Goal: Information Seeking & Learning: Learn about a topic

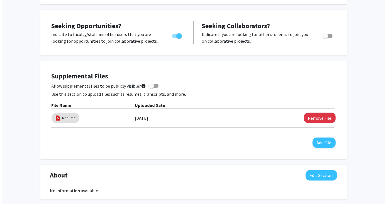
scroll to position [104, 0]
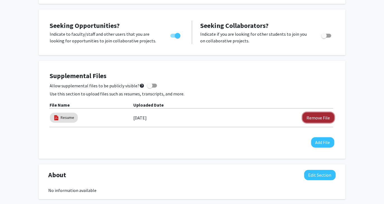
click at [316, 116] on button "Remove File" at bounding box center [318, 117] width 32 height 10
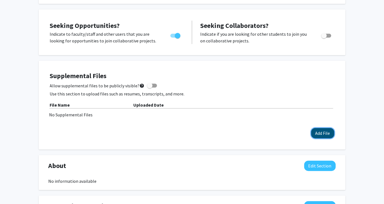
click at [321, 134] on button "Add File" at bounding box center [322, 133] width 23 height 10
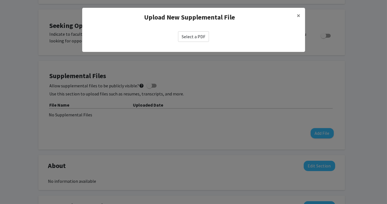
click at [205, 37] on label "Select a PDF" at bounding box center [193, 36] width 31 height 11
click at [0, 0] on input "Select a PDF" at bounding box center [0, 0] width 0 height 0
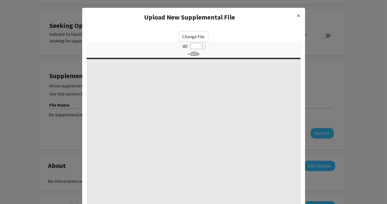
select select "custom"
type input "0"
select select "custom"
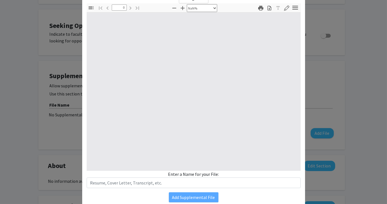
scroll to position [57, 0]
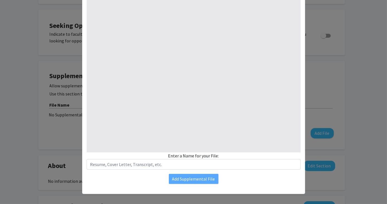
type input "1"
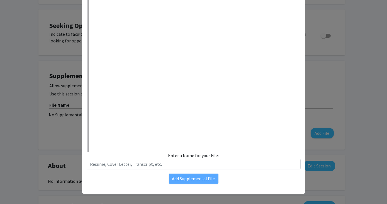
select select "auto"
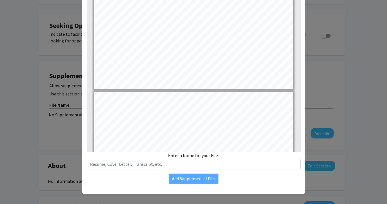
type input "3"
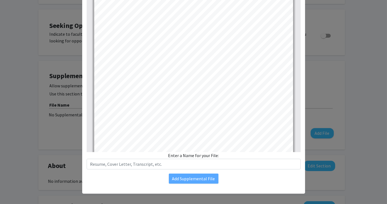
scroll to position [591, 0]
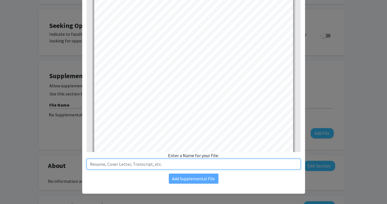
click at [259, 161] on input "text" at bounding box center [194, 164] width 214 height 11
click at [87, 163] on input "Resume" at bounding box center [194, 164] width 214 height 11
type input "[PERSON_NAME] Resume"
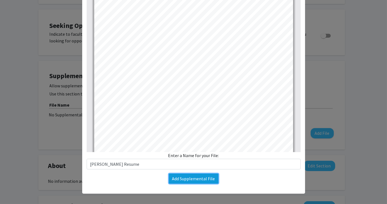
click at [206, 174] on button "Add Supplemental File" at bounding box center [194, 178] width 50 height 10
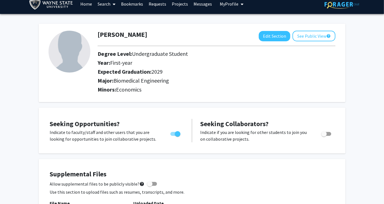
scroll to position [0, 0]
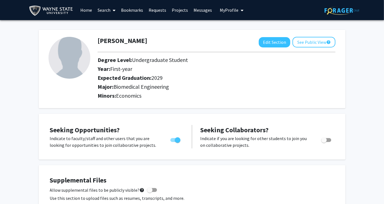
click at [111, 12] on span at bounding box center [112, 11] width 5 height 20
click at [114, 25] on span "Faculty/Staff" at bounding box center [115, 25] width 41 height 11
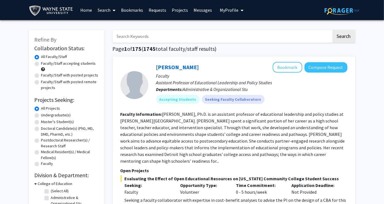
click at [61, 117] on label "Undergraduate(s)" at bounding box center [56, 115] width 30 height 6
click at [45, 116] on input "Undergraduate(s)" at bounding box center [43, 114] width 4 height 4
radio input "true"
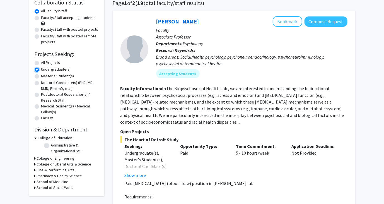
scroll to position [47, 0]
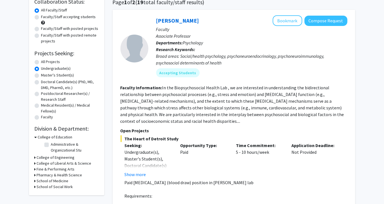
click at [62, 17] on label "Faculty/Staff accepting students" at bounding box center [68, 17] width 55 height 6
click at [45, 17] on input "Faculty/Staff accepting students" at bounding box center [43, 16] width 4 height 4
radio input "true"
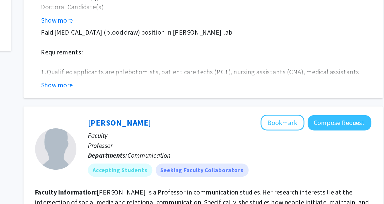
scroll to position [141, 0]
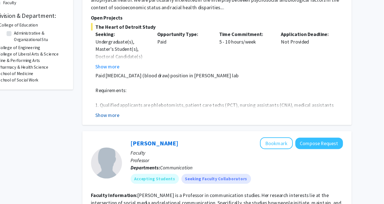
click at [144, 121] on button "Show more" at bounding box center [135, 123] width 21 height 7
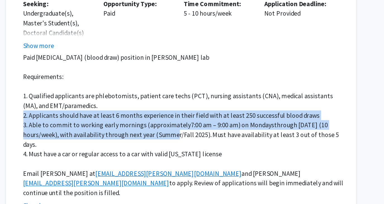
drag, startPoint x: 275, startPoint y: 121, endPoint x: 229, endPoint y: 142, distance: 51.1
click at [229, 142] on div "Paid [MEDICAL_DATA] (blood draw) position in [PERSON_NAME] lab Requirements: 1.…" at bounding box center [236, 134] width 223 height 100
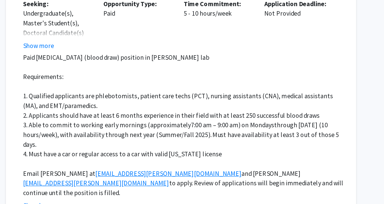
click at [279, 151] on p "4. Must have a car or regular access to a car with valid [US_STATE] license" at bounding box center [236, 154] width 223 height 7
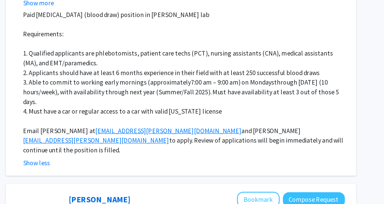
scroll to position [164, 0]
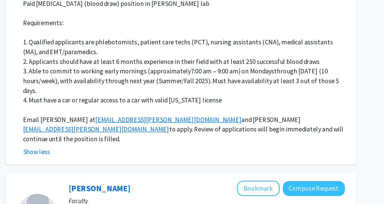
click at [279, 163] on div "[PERSON_NAME] Bookmark Compose Request Faculty Associate Professor Departments:…" at bounding box center [234, 34] width 243 height 284
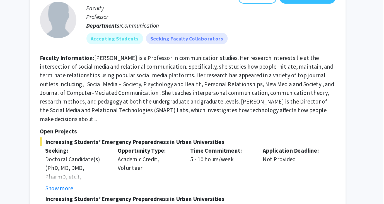
scroll to position [317, 0]
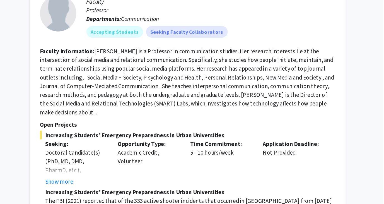
click at [174, 107] on fg-read-more "[PERSON_NAME] is a Professor in communication studies. Her research interests l…" at bounding box center [233, 110] width 227 height 52
click at [173, 118] on fg-search-faculty "[PERSON_NAME] Bookmark Compose Request Faculty Professor Departments: Communica…" at bounding box center [233, 179] width 227 height 291
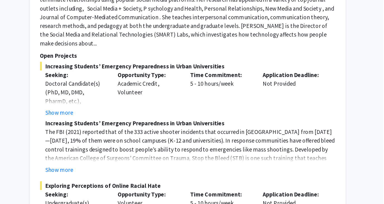
scroll to position [371, 0]
click at [173, 138] on strong "Increasing Students’ Emergency Preparedness in Urban Universities" at bounding box center [194, 141] width 138 height 6
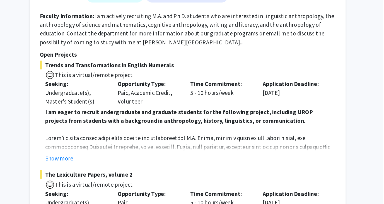
scroll to position [1322, 0]
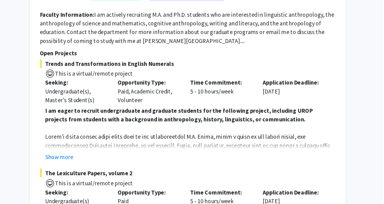
click at [202, 149] on p at bounding box center [236, 179] width 223 height 60
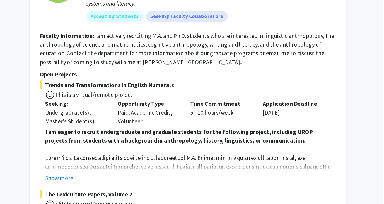
scroll to position [1321, 0]
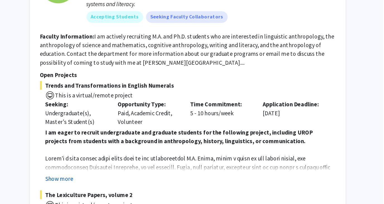
click at [143, 164] on button "Show more" at bounding box center [135, 167] width 21 height 7
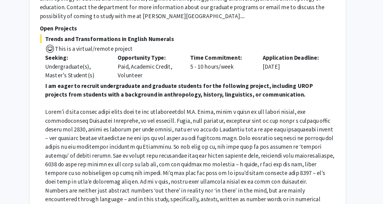
click at [148, 130] on p at bounding box center [236, 160] width 223 height 60
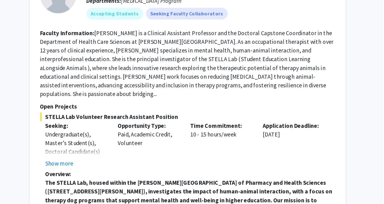
scroll to position [1979, 0]
click at [191, 184] on strong "The STELLA Lab, housed within the [PERSON_NAME][GEOGRAPHIC_DATA] of Pharmacy an…" at bounding box center [236, 207] width 222 height 46
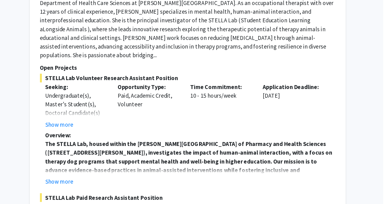
scroll to position [2008, 0]
click at [144, 183] on button "Show more" at bounding box center [135, 186] width 21 height 7
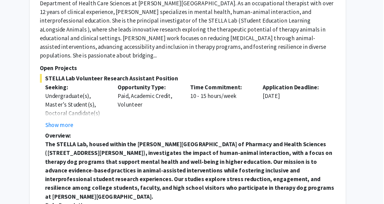
scroll to position [2013, 0]
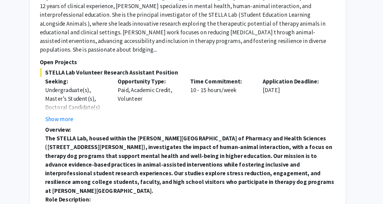
click at [205, 151] on strong "The STELLA Lab, housed within the [PERSON_NAME][GEOGRAPHIC_DATA] of Pharmacy an…" at bounding box center [236, 174] width 222 height 46
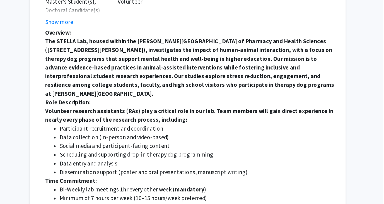
scroll to position [2087, 0]
click at [240, 190] on strong "mandatory)" at bounding box center [236, 193] width 24 height 6
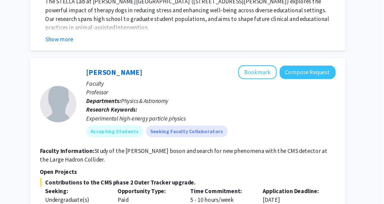
scroll to position [2408, 0]
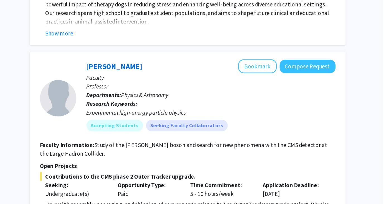
click at [188, 179] on span "Contributions to the CMS phase 2 Outer Tracker upgrade." at bounding box center [233, 182] width 227 height 7
click at [190, 201] on p "Help with assembly, packaging, and shipping of components related to the Outer …" at bounding box center [236, 207] width 223 height 13
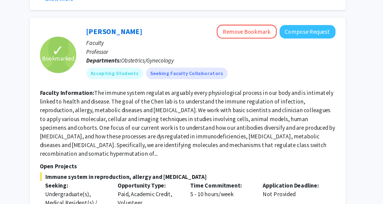
scroll to position [2913, 0]
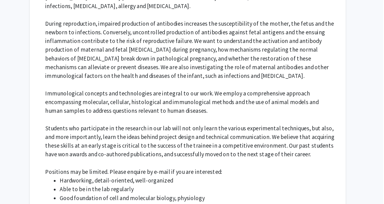
scroll to position [3106, 0]
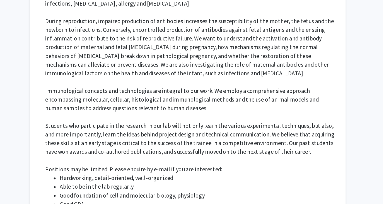
click at [222, 200] on li "Good GPA" at bounding box center [242, 203] width 212 height 7
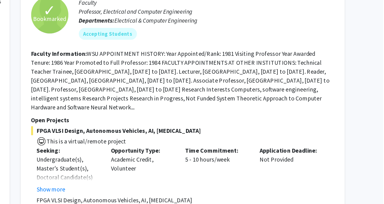
scroll to position [23, 0]
click at [219, 145] on section "Open Projects FPGA VLSI Design, Autonomous Vehicles, AI, [MEDICAL_DATA] This is…" at bounding box center [233, 170] width 227 height 67
click at [246, 148] on span "FPGA VLSI Design, Autonomous Vehicles, AI, [MEDICAL_DATA]" at bounding box center [233, 149] width 227 height 7
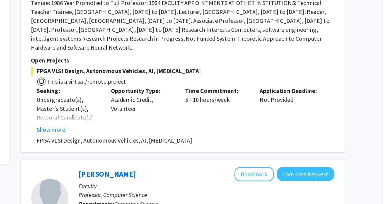
scroll to position [69, 0]
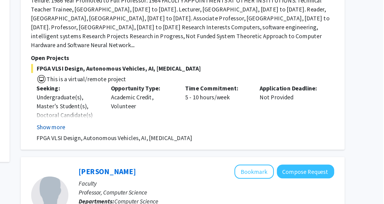
click at [127, 145] on button "Show more" at bounding box center [135, 146] width 21 height 7
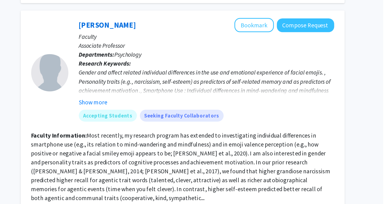
scroll to position [1027, 0]
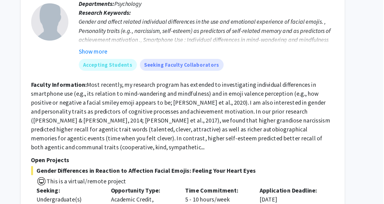
click at [246, 182] on span "This is a virtual/remote project" at bounding box center [233, 186] width 227 height 8
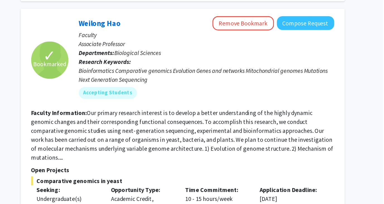
scroll to position [1237, 0]
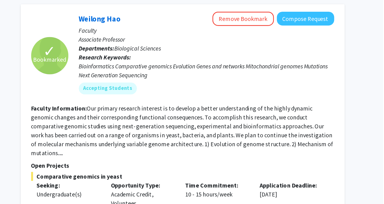
click at [222, 129] on fg-read-more "Our primary research interest is to develop a better understanding of the highl…" at bounding box center [233, 148] width 226 height 39
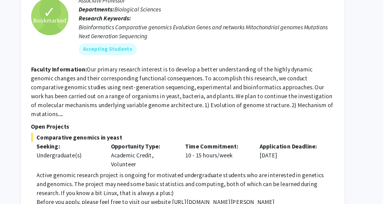
scroll to position [1282, 0]
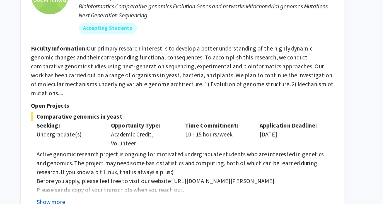
click at [135, 199] on button "Show more" at bounding box center [135, 202] width 21 height 7
click at [192, 163] on p "Active genomic research project is ongoing for motivated undergraduate students…" at bounding box center [236, 173] width 223 height 20
drag, startPoint x: 214, startPoint y: 136, endPoint x: 224, endPoint y: 137, distance: 10.1
click at [224, 163] on p "Active genomic research project is ongoing for motivated undergraduate students…" at bounding box center [236, 173] width 223 height 20
click at [226, 183] on p "Before you apply, please feel free to visit our website [URL][DOMAIN_NAME][PERS…" at bounding box center [236, 186] width 223 height 7
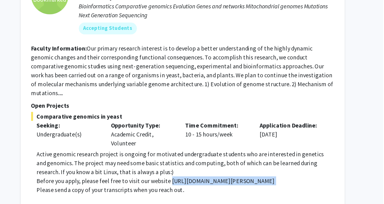
drag, startPoint x: 226, startPoint y: 145, endPoint x: 275, endPoint y: 144, distance: 48.8
click at [275, 183] on p "Before you apply, please feel free to visit our website [URL][DOMAIN_NAME][PERS…" at bounding box center [236, 186] width 223 height 7
copy p "[URL][DOMAIN_NAME][PERSON_NAME]"
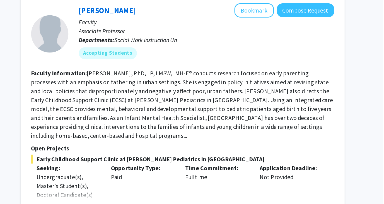
click at [249, 173] on div "Time Commitment: Fulltime" at bounding box center [260, 191] width 56 height 36
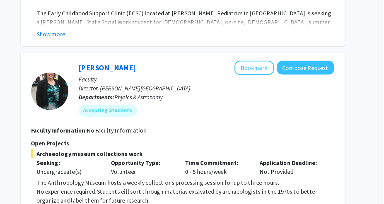
scroll to position [1647, 0]
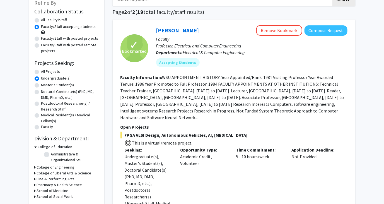
scroll to position [0, 0]
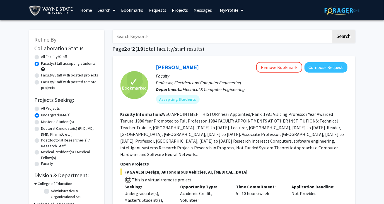
click at [45, 55] on label "All Faculty/Staff" at bounding box center [54, 57] width 26 height 6
click at [45, 55] on input "All Faculty/Staff" at bounding box center [43, 56] width 4 height 4
radio input "true"
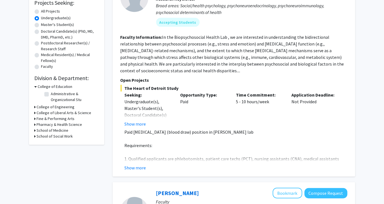
scroll to position [99, 0]
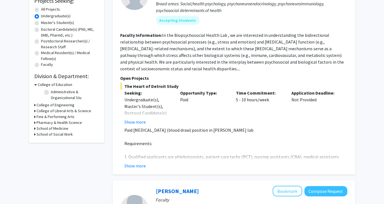
click at [64, 128] on h3 "School of Medicine" at bounding box center [53, 128] width 32 height 6
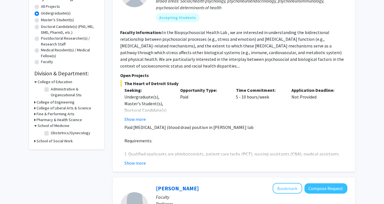
scroll to position [105, 0]
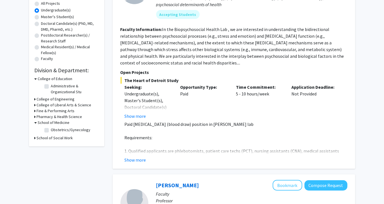
click at [146, 158] on div "Show more" at bounding box center [236, 159] width 223 height 7
click at [142, 159] on button "Show more" at bounding box center [135, 159] width 21 height 7
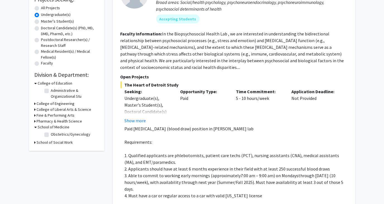
scroll to position [101, 0]
click at [43, 119] on h3 "Pharmacy & Health Science" at bounding box center [59, 121] width 45 height 6
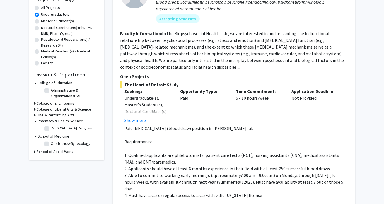
click at [45, 112] on h3 "Fine & Performing Arts" at bounding box center [56, 115] width 38 height 6
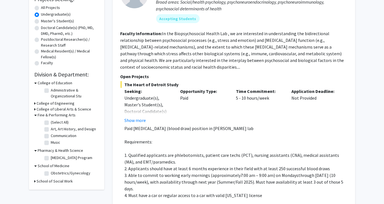
click at [46, 109] on h3 "College of Liberal Arts & Science" at bounding box center [64, 109] width 55 height 6
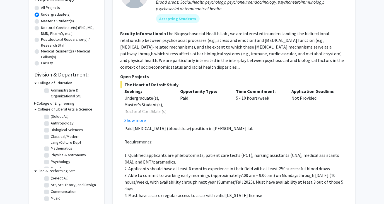
scroll to position [6, 0]
click at [59, 143] on label "Mathematics" at bounding box center [61, 143] width 21 height 6
click at [55, 143] on input "Mathematics" at bounding box center [53, 142] width 4 height 4
checkbox input "true"
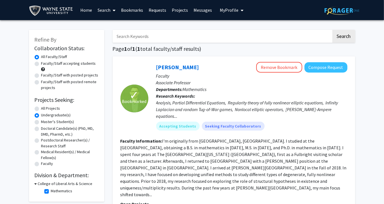
scroll to position [24, 0]
